Goal: Task Accomplishment & Management: Manage account settings

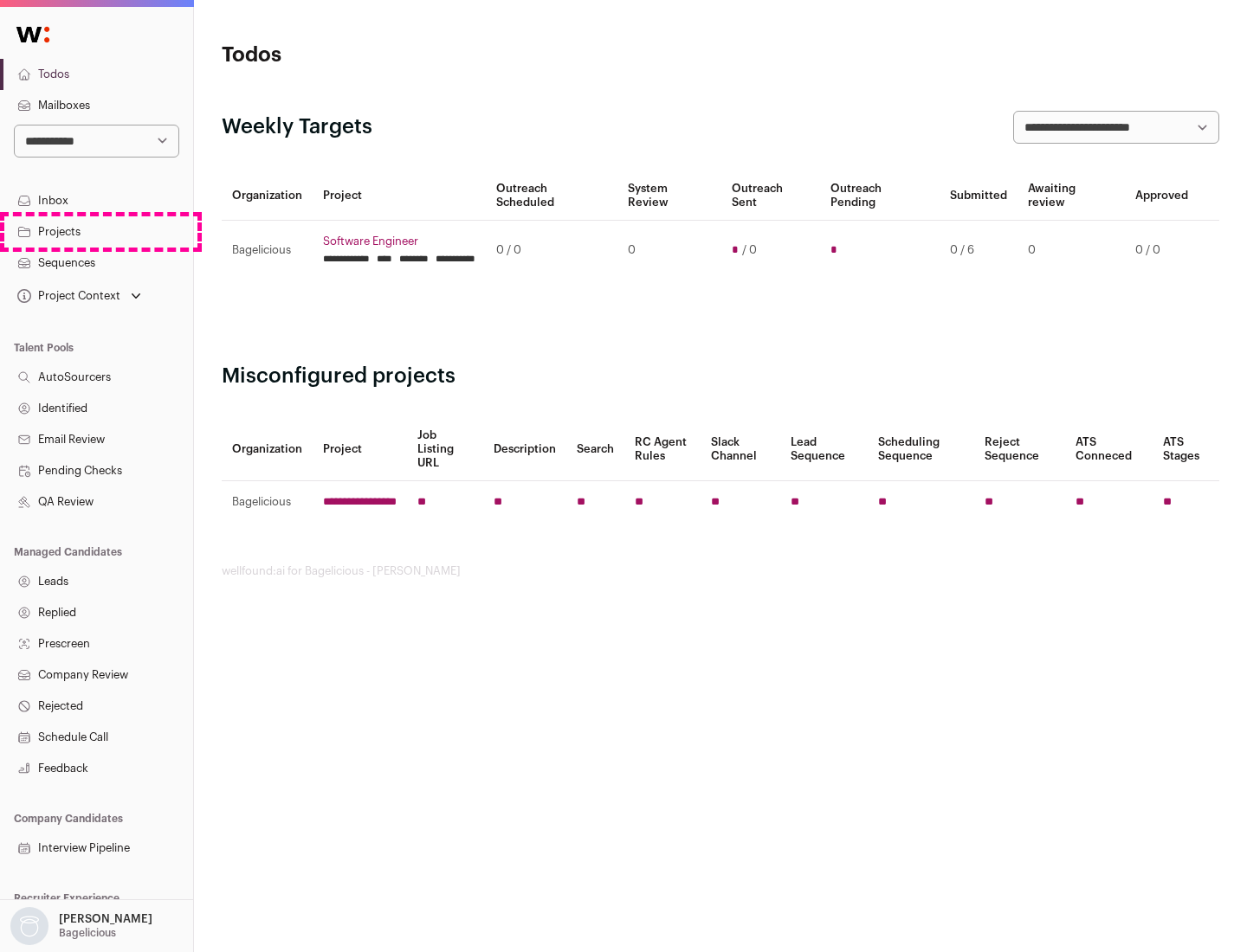
click at [96, 231] on link "Projects" at bounding box center [96, 231] width 194 height 31
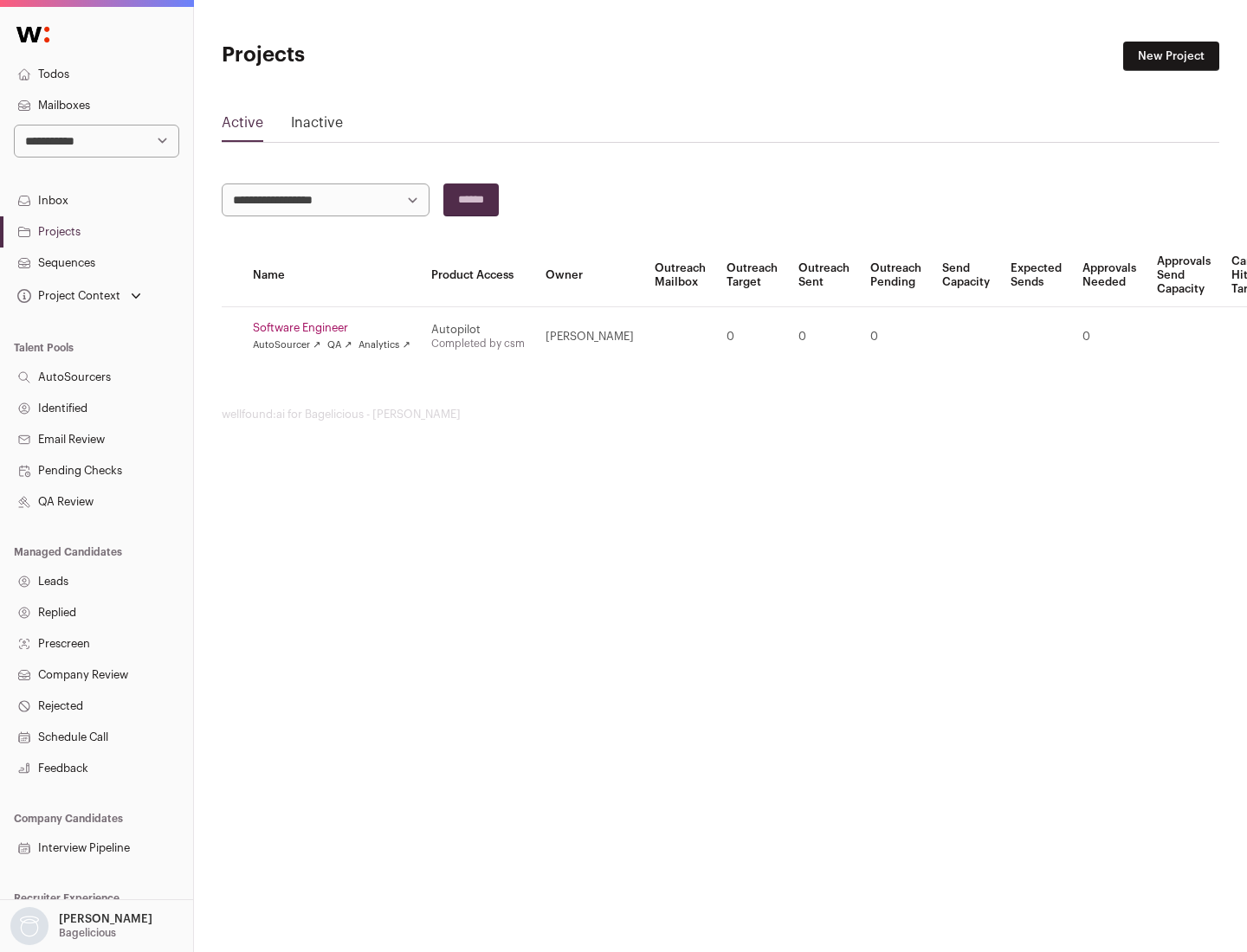
click at [337, 328] on link "Software Engineer" at bounding box center [331, 327] width 158 height 14
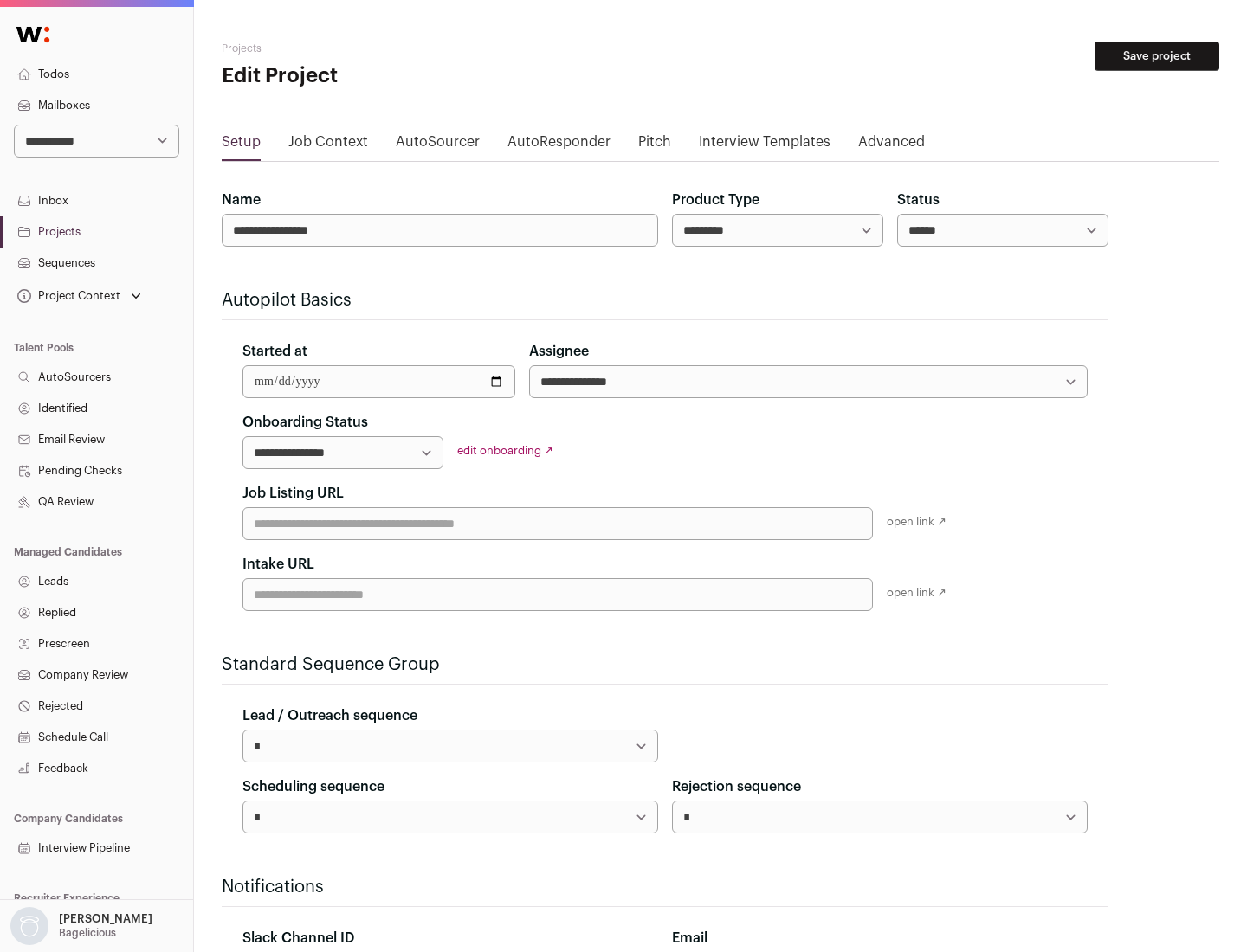
click at [1157, 57] on button "Save project" at bounding box center [1157, 56] width 125 height 29
